Goal: Communication & Community: Answer question/provide support

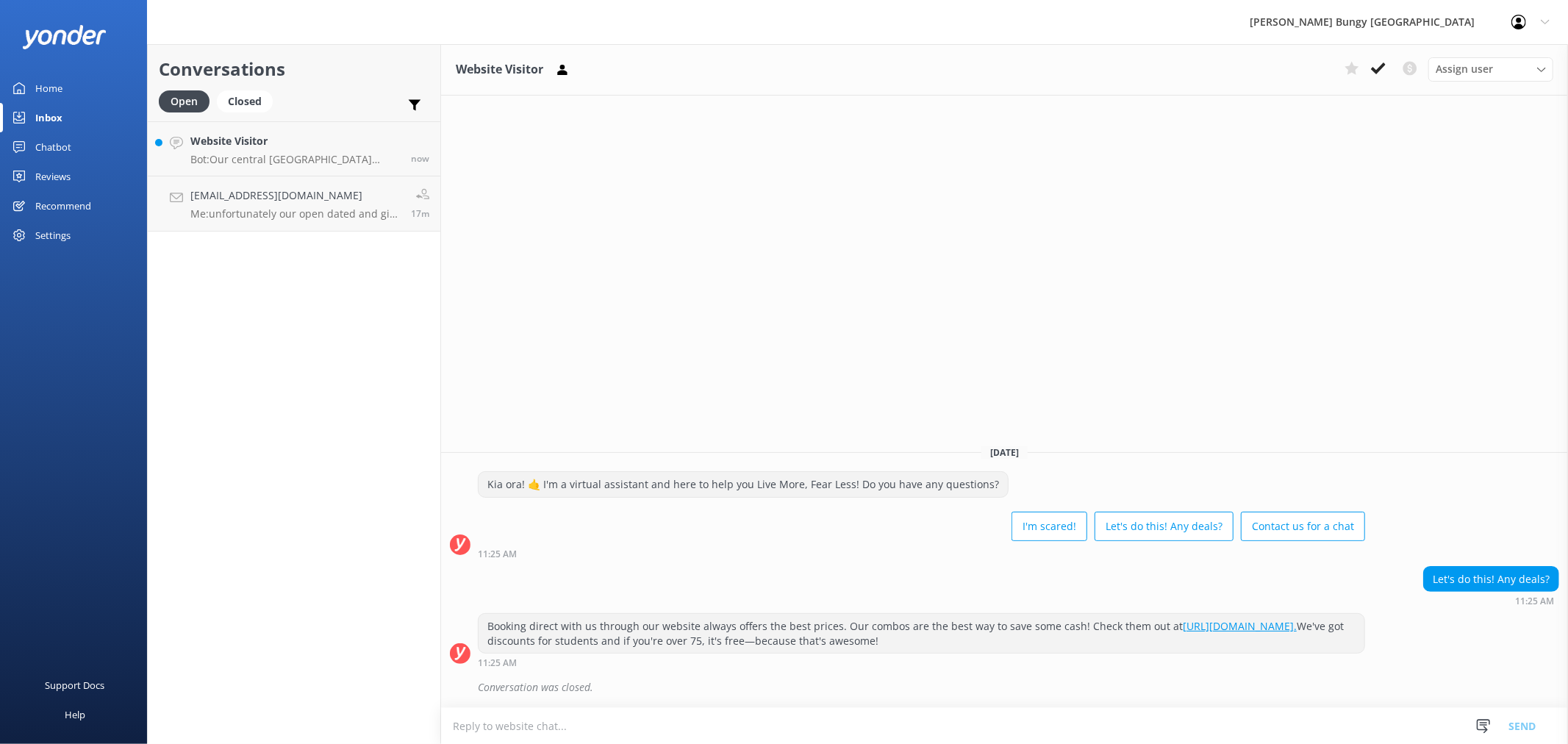
click at [306, 179] on link "[EMAIL_ADDRESS][DOMAIN_NAME] Me: unfortunately our open dated and gift vouchers…" at bounding box center [294, 204] width 293 height 55
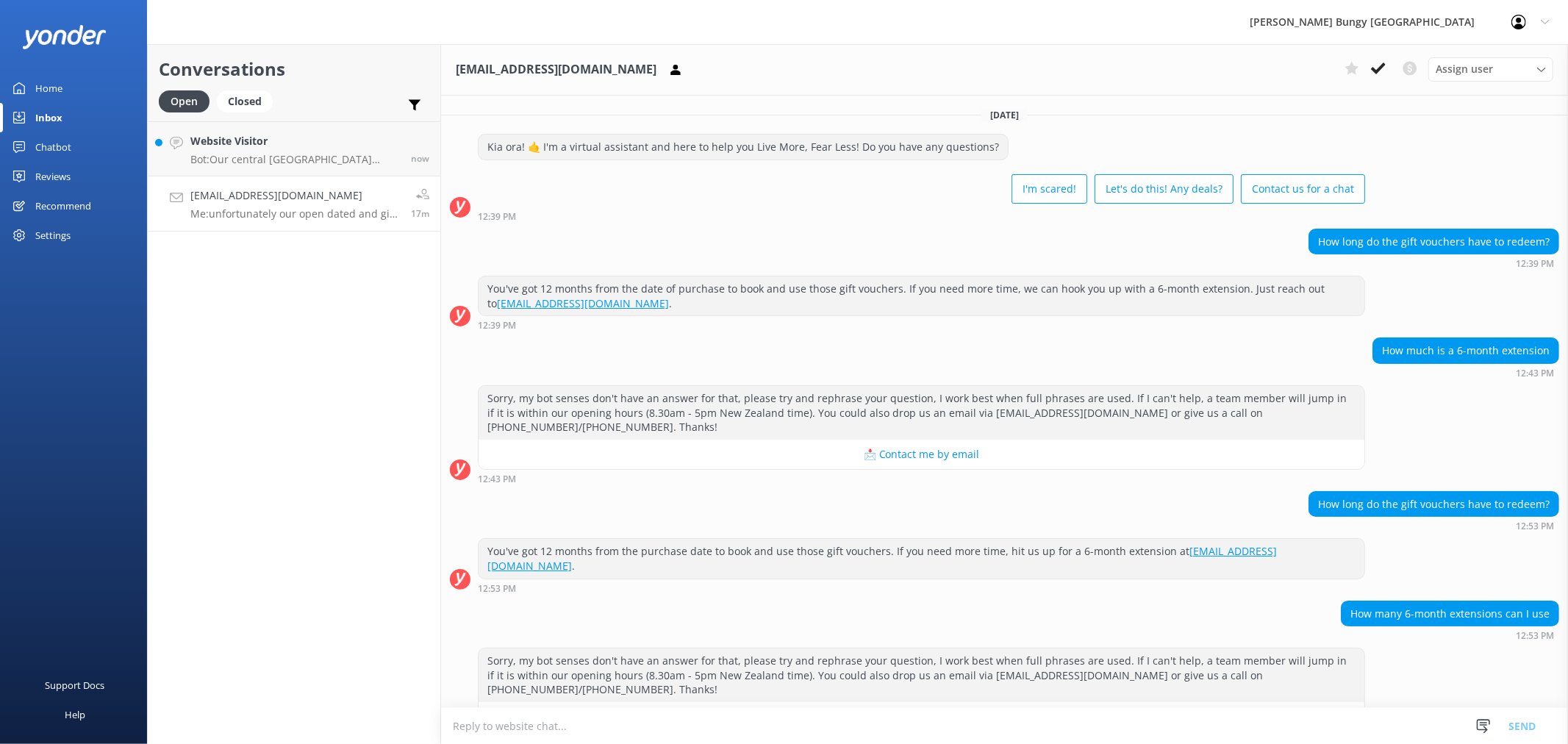
scroll to position [346, 0]
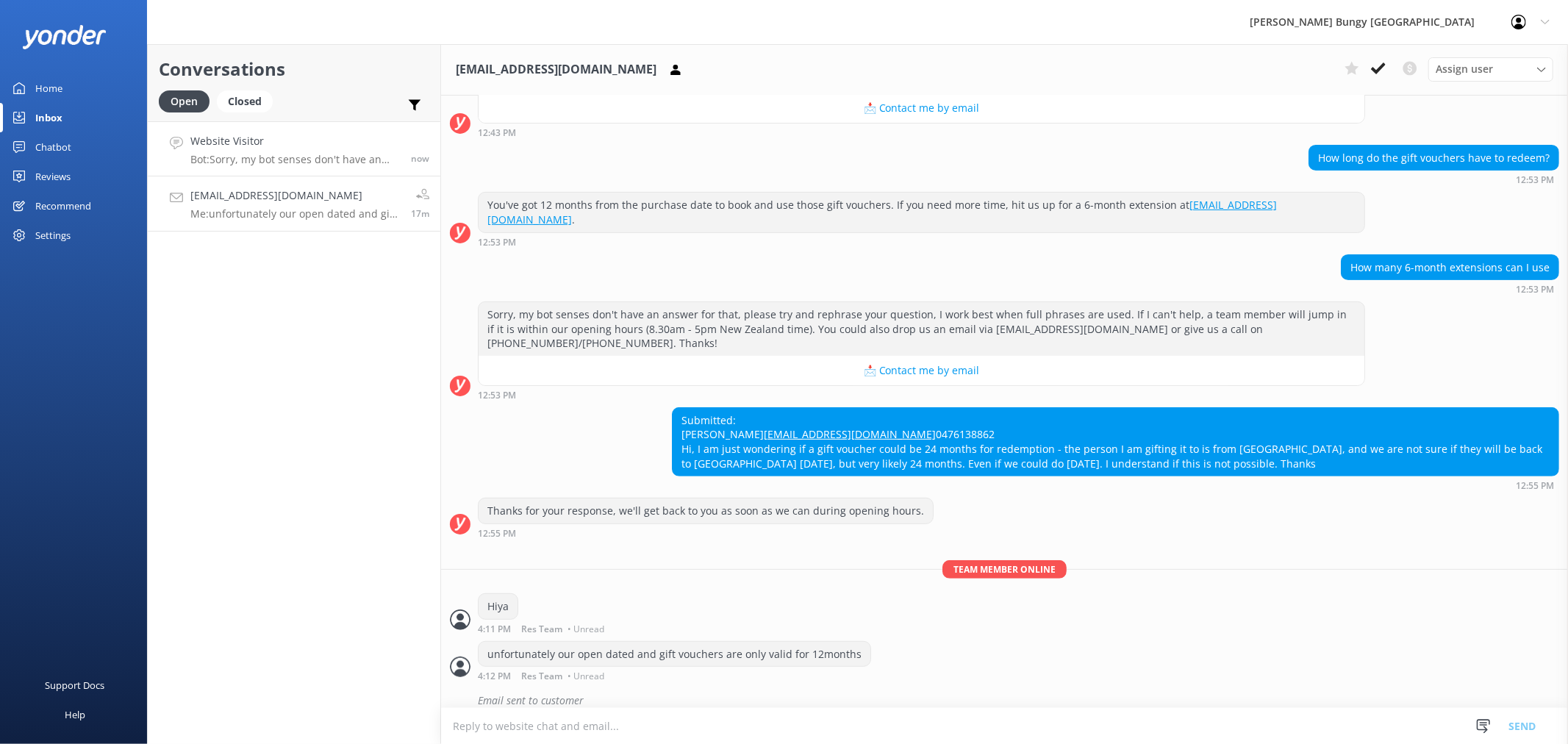
click at [241, 174] on link "Website Visitor Bot: Sorry, my bot senses don't have an answer for that, please…" at bounding box center [294, 149] width 293 height 55
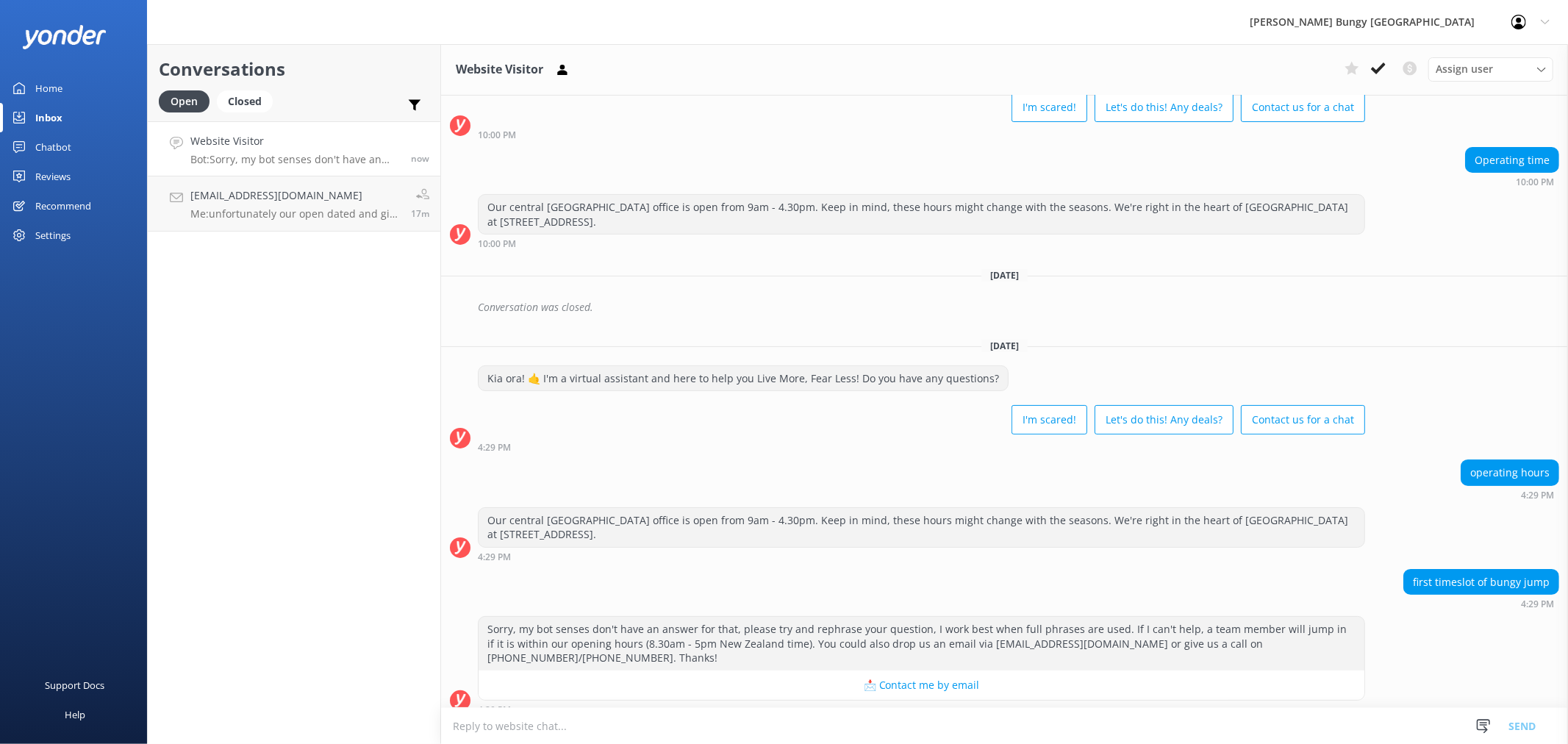
scroll to position [115, 0]
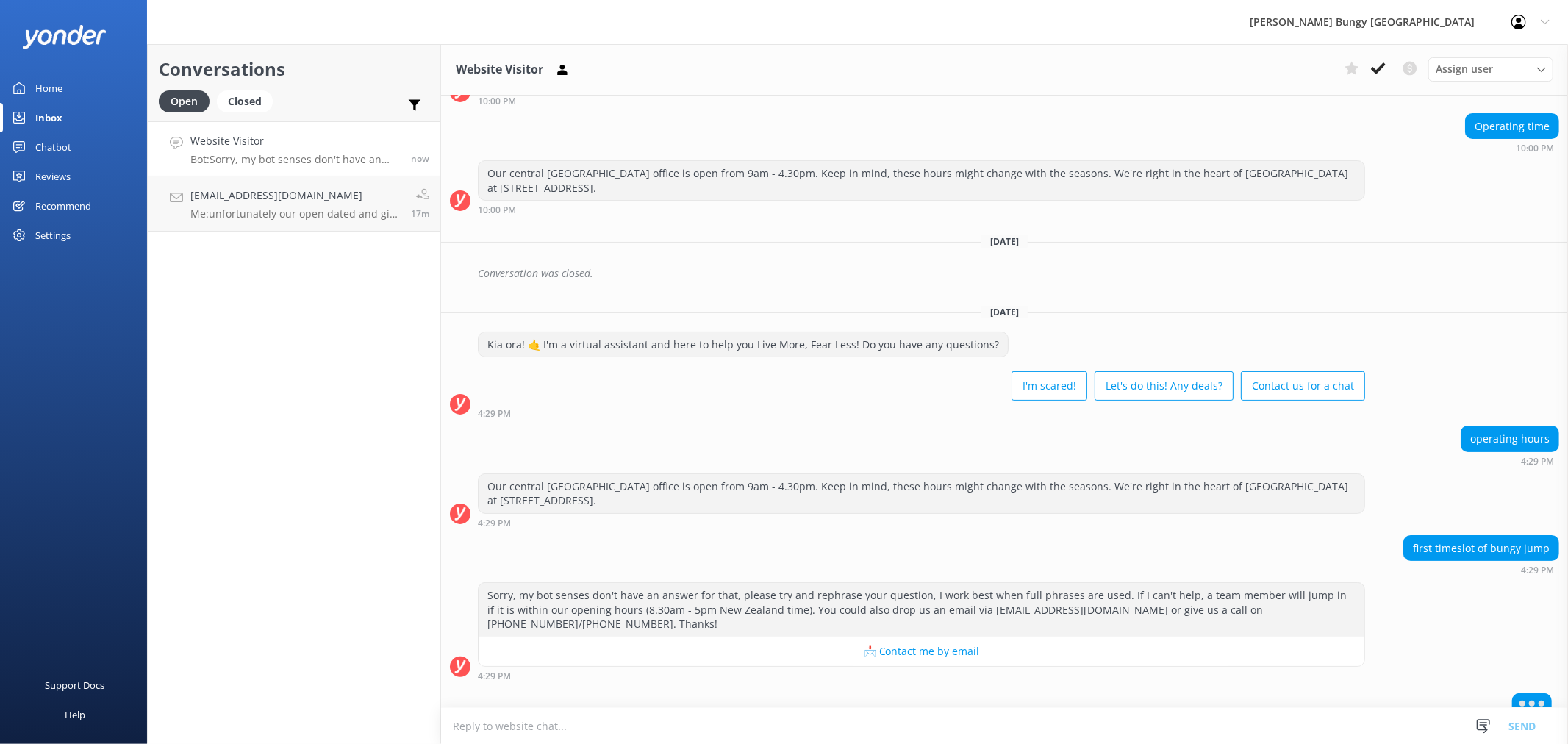
click at [983, 723] on textarea at bounding box center [1004, 726] width 1127 height 36
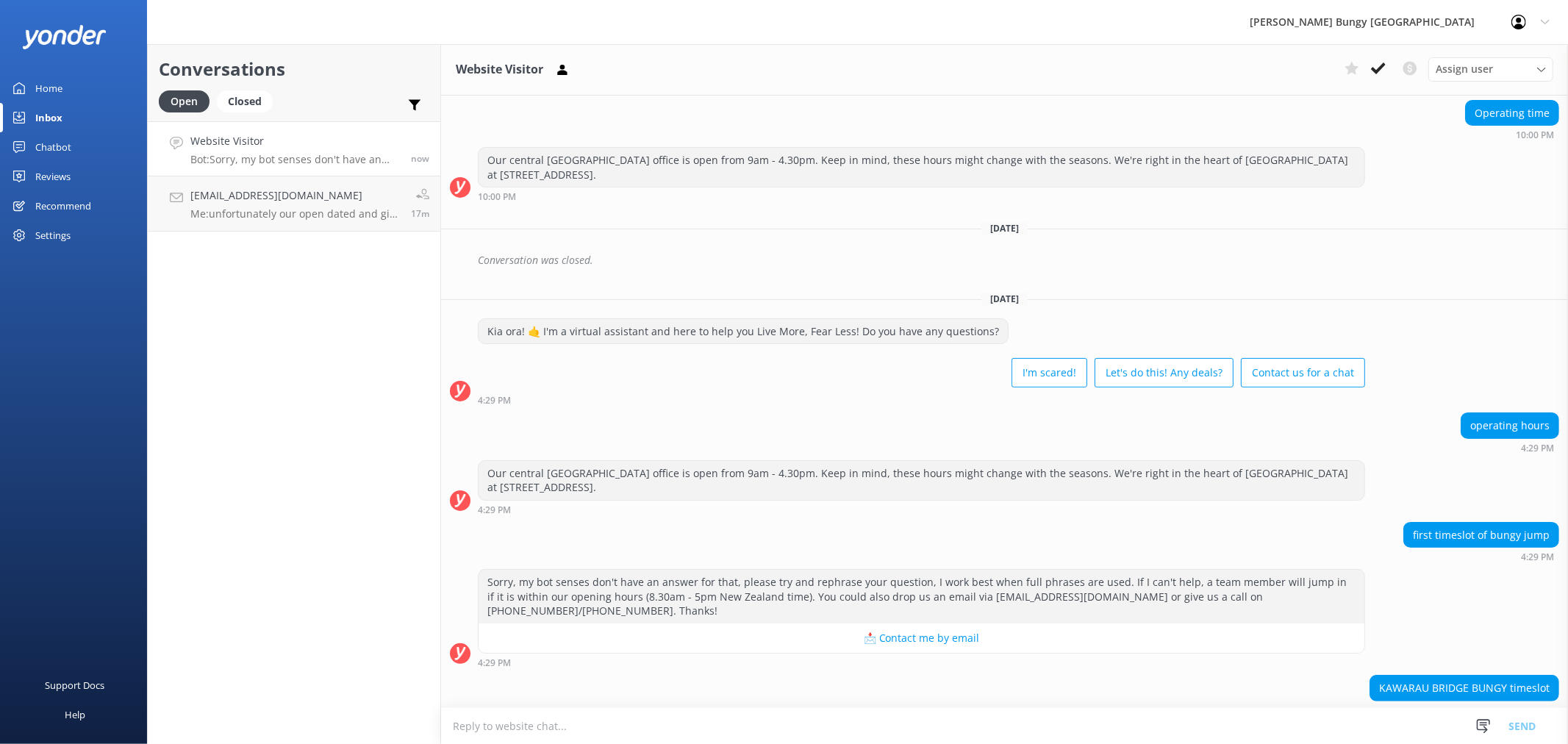
scroll to position [191, 0]
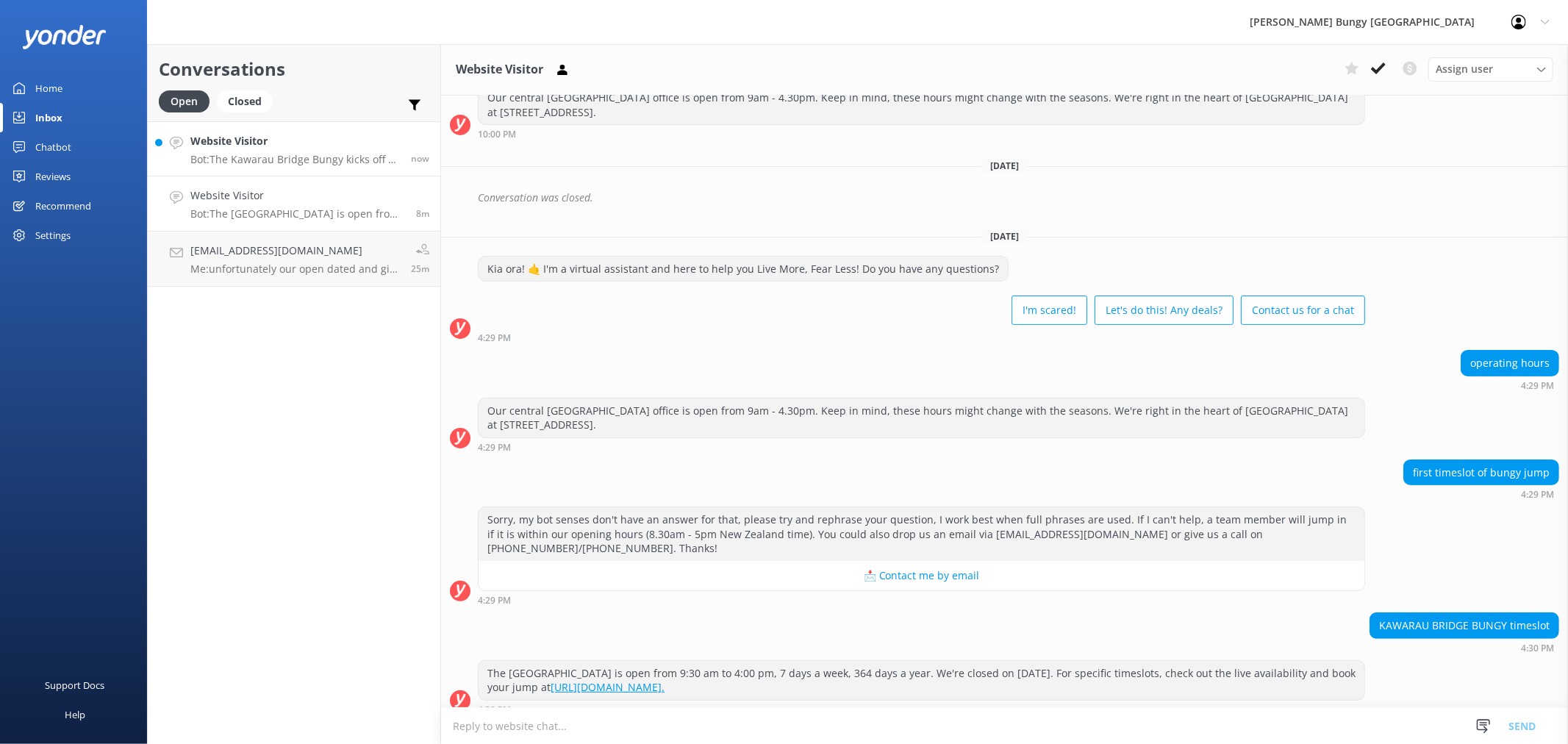
click at [372, 175] on link "Website Visitor Bot: The Kawarau Bridge Bungy kicks off at 9:30 am, seven days …" at bounding box center [294, 149] width 293 height 55
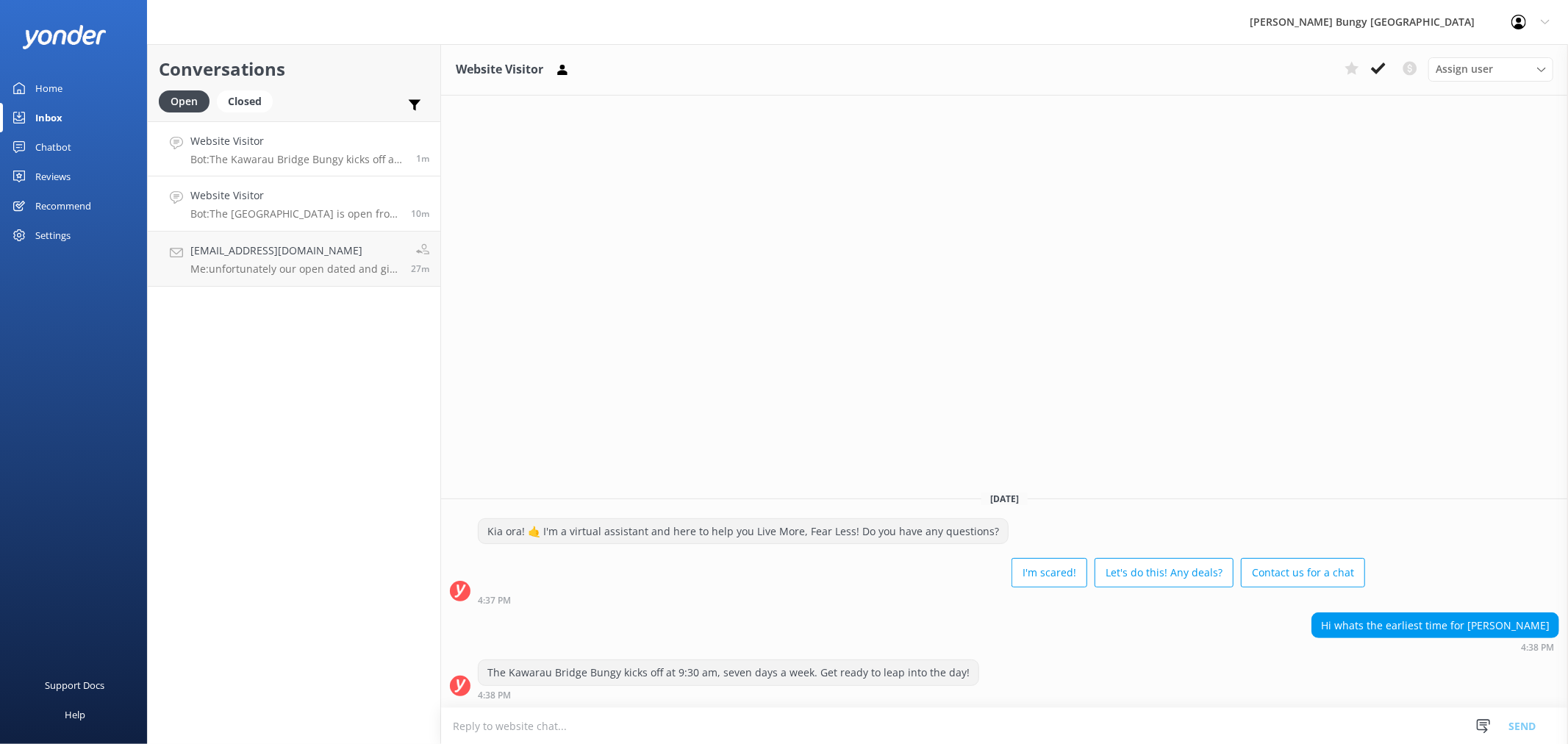
click at [280, 226] on link "Website Visitor Bot: [GEOGRAPHIC_DATA] is open from 9:30 am to 4:00 pm, 7 days …" at bounding box center [294, 204] width 293 height 55
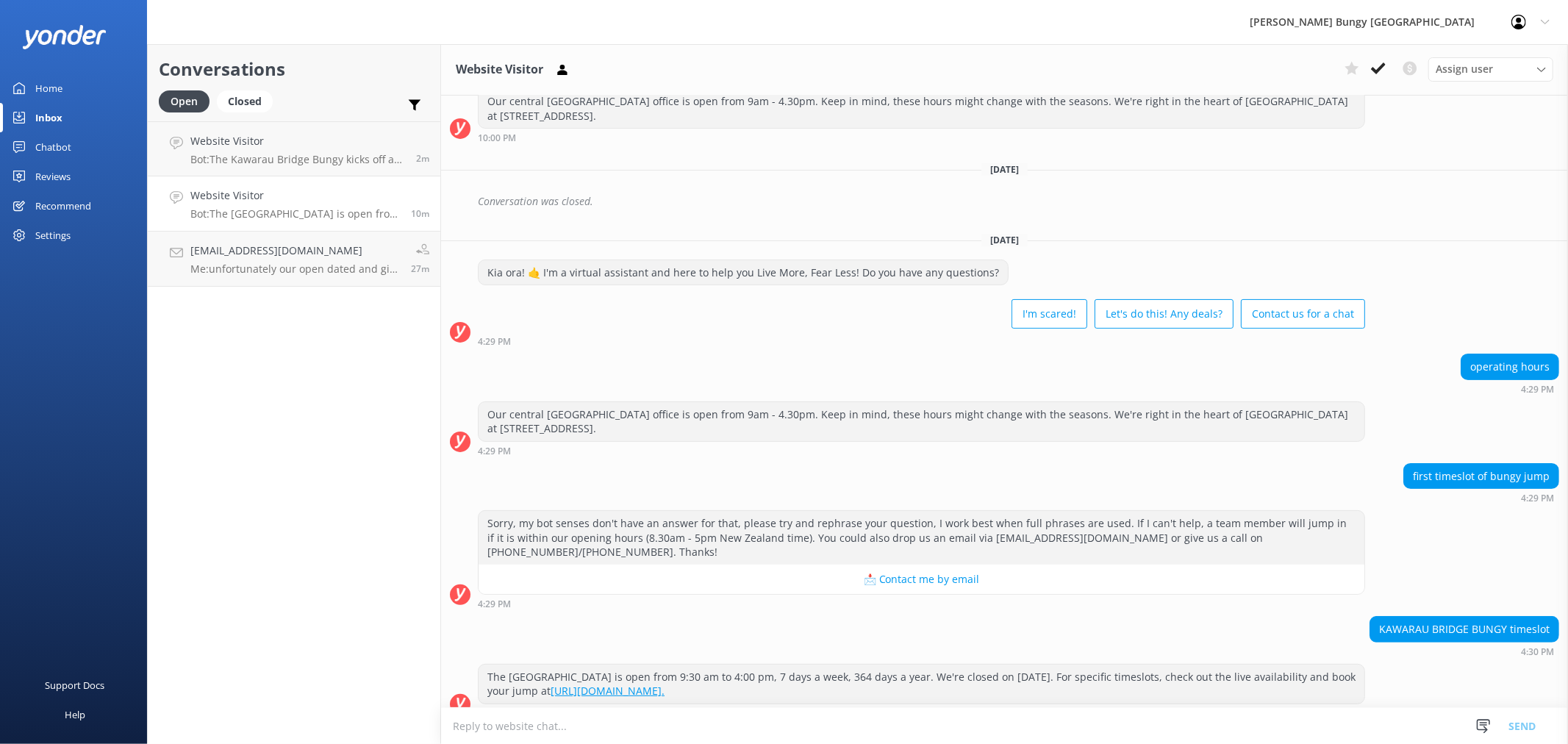
scroll to position [191, 0]
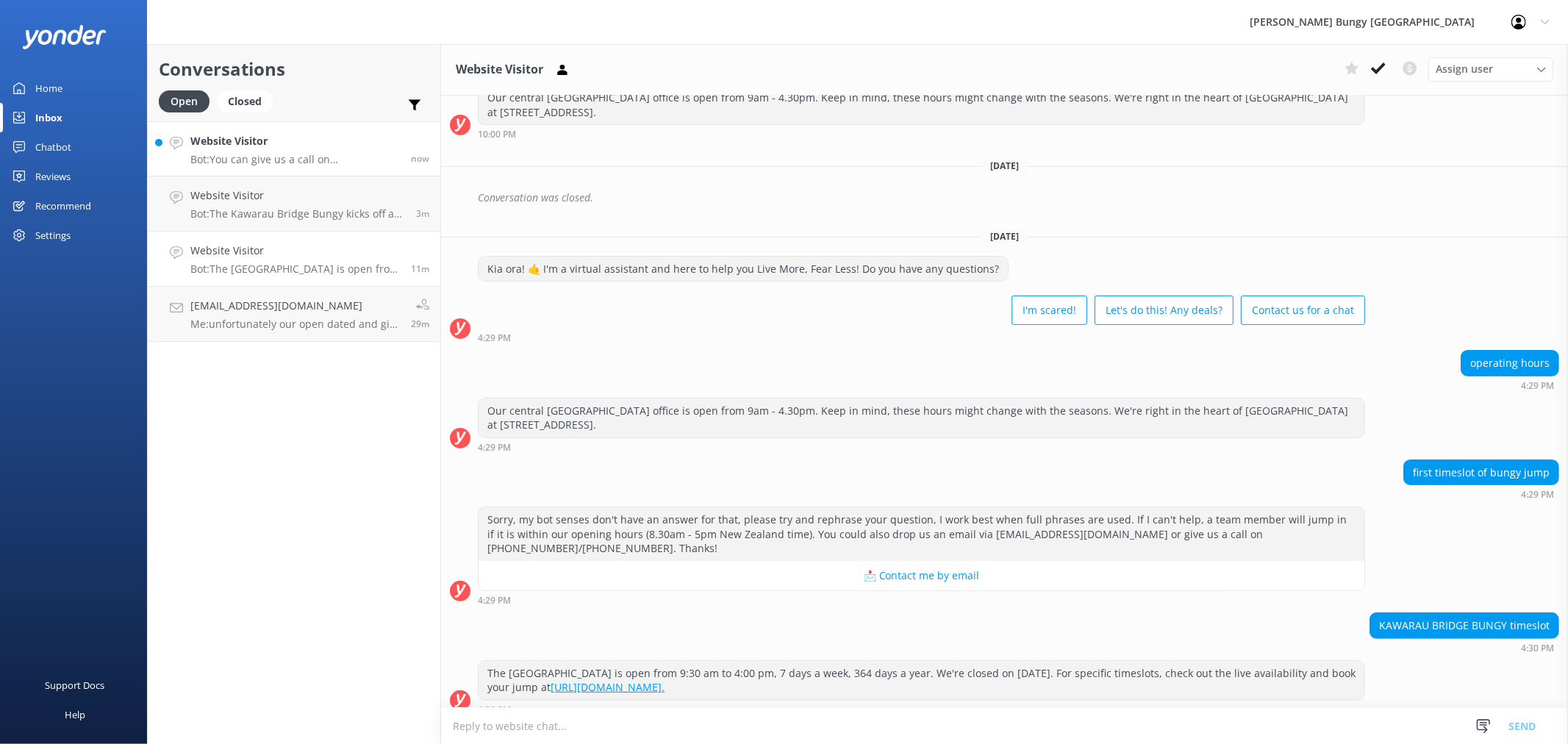
click at [288, 166] on link "Website Visitor Bot: You can give us a call on [PHONE_NUMBER] or [PHONE_NUMBER]…" at bounding box center [294, 149] width 293 height 55
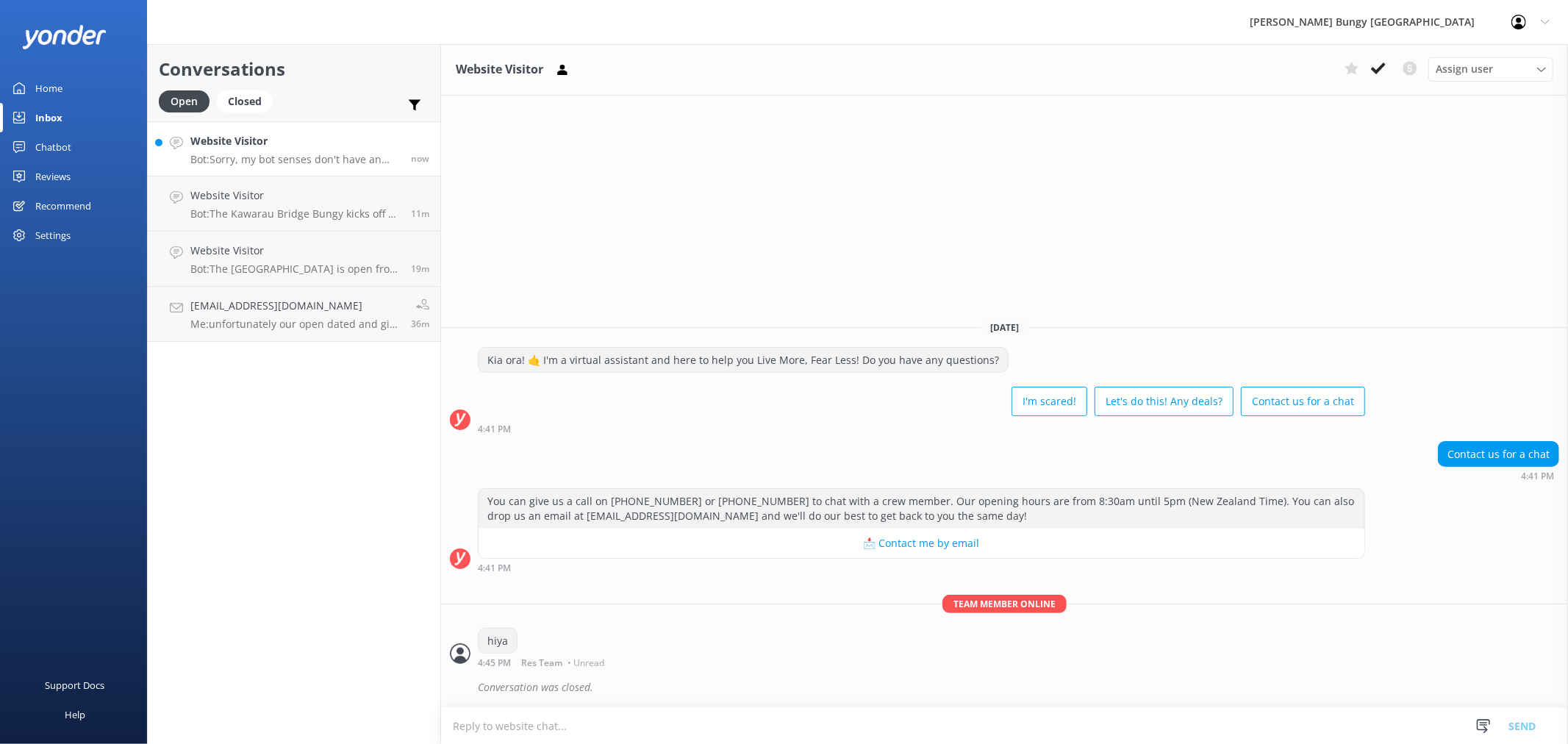
click at [217, 157] on p "Bot: Sorry, my bot senses don't have an answer for that, please try and rephras…" at bounding box center [296, 159] width 210 height 13
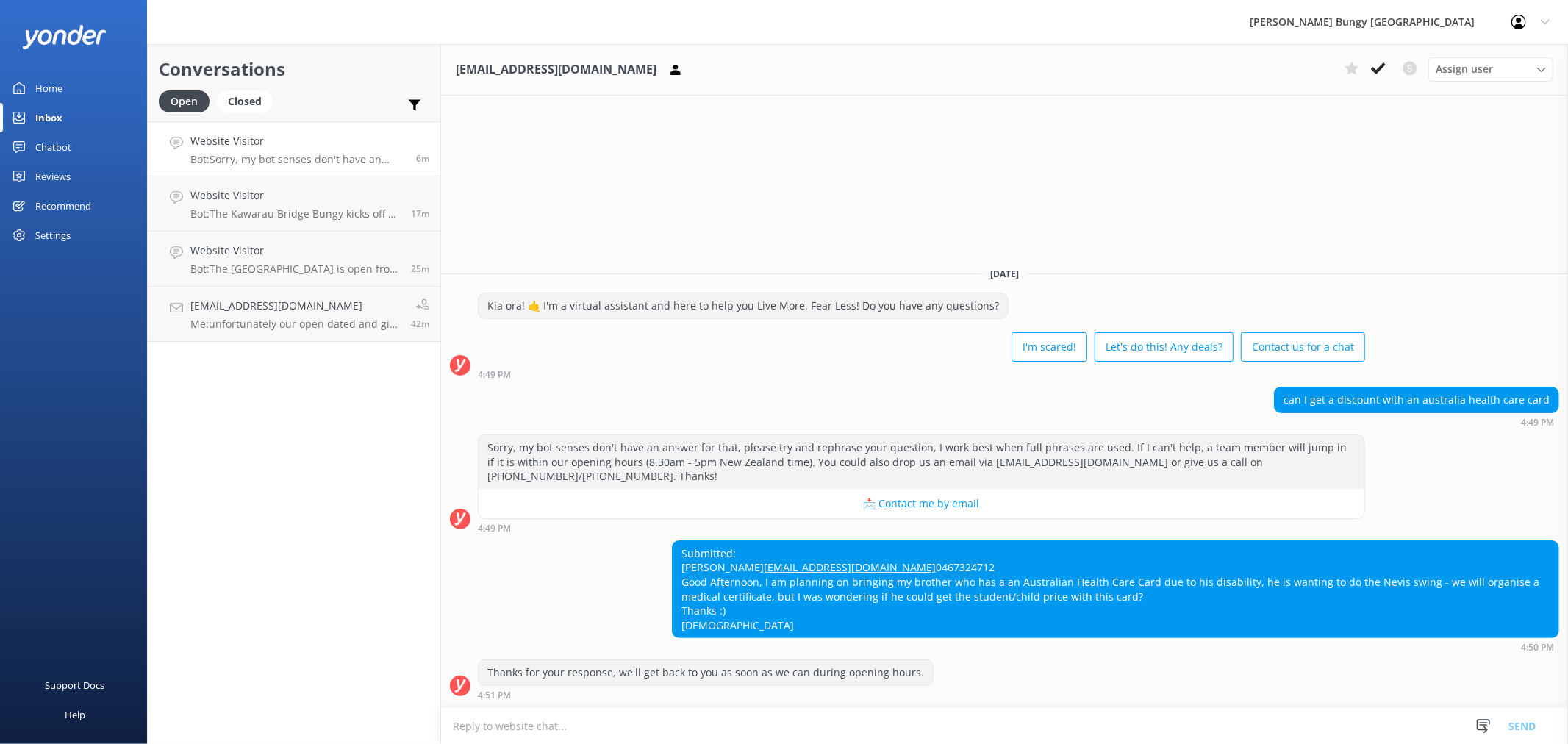
click at [349, 170] on link "Website Visitor Bot: Sorry, my bot senses don't have an answer for that, please…" at bounding box center [294, 149] width 293 height 55
